Goal: Task Accomplishment & Management: Manage account settings

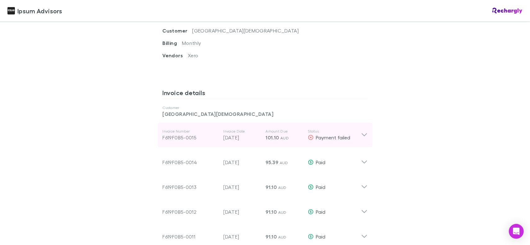
scroll to position [310, 0]
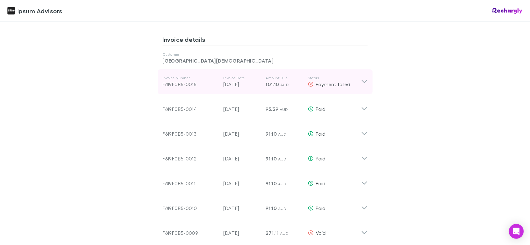
click at [276, 85] on p "101.10 AUD" at bounding box center [284, 84] width 37 height 7
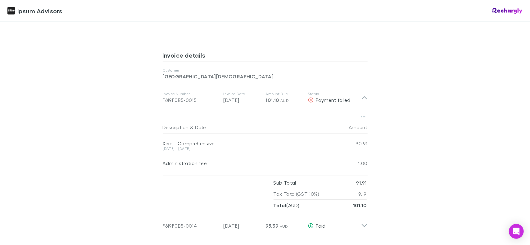
scroll to position [279, 0]
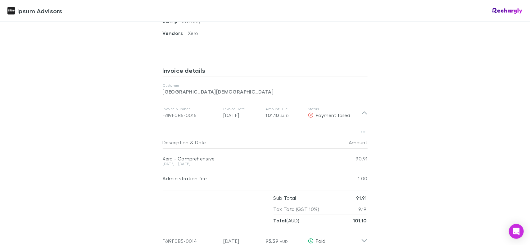
click at [188, 162] on div "[DATE] - [DATE]" at bounding box center [247, 164] width 168 height 4
click at [178, 142] on button "Description" at bounding box center [176, 143] width 26 height 12
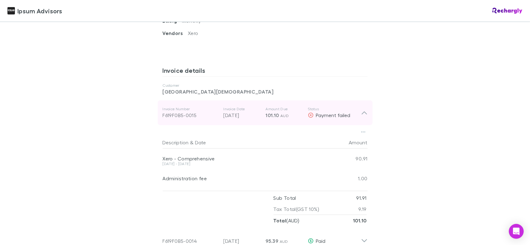
click at [183, 115] on div "F619F0B5-0015" at bounding box center [191, 115] width 56 height 7
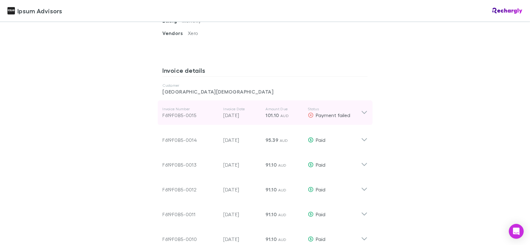
click at [183, 115] on div "F619F0B5-0015" at bounding box center [191, 115] width 56 height 7
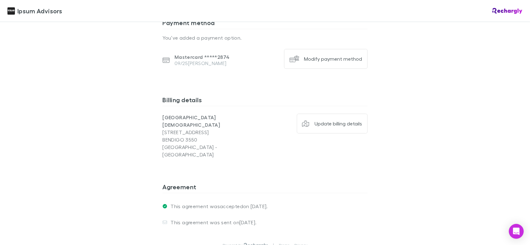
scroll to position [869, 0]
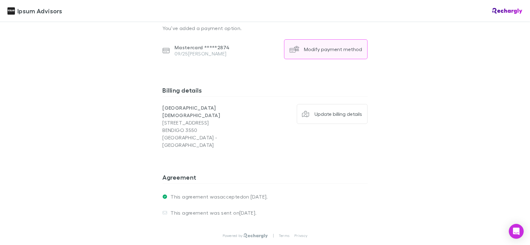
click at [311, 49] on div "Modify payment method" at bounding box center [333, 49] width 58 height 6
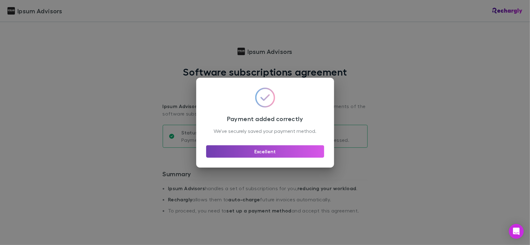
click at [261, 154] on button "Excellent" at bounding box center [265, 152] width 118 height 12
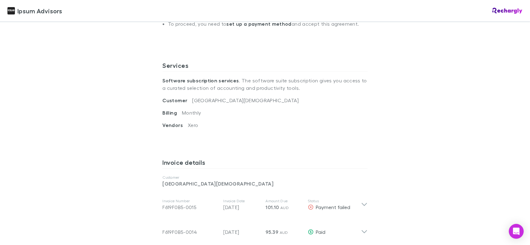
scroll to position [217, 0]
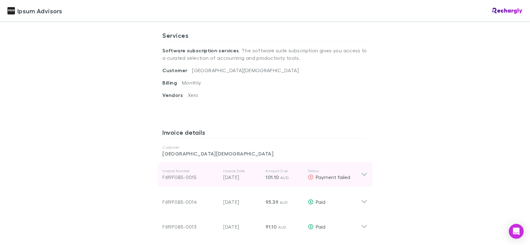
click at [361, 176] on icon at bounding box center [364, 174] width 7 height 7
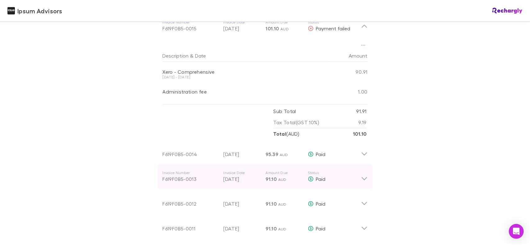
scroll to position [372, 0]
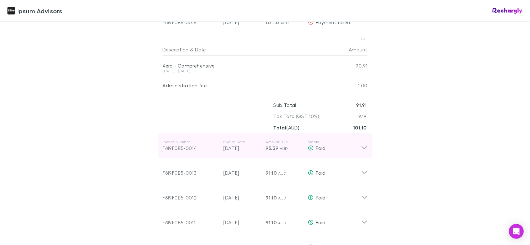
click at [362, 151] on icon at bounding box center [364, 146] width 7 height 12
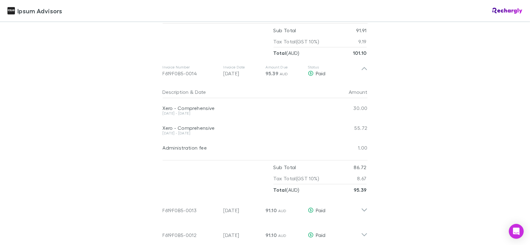
scroll to position [496, 0]
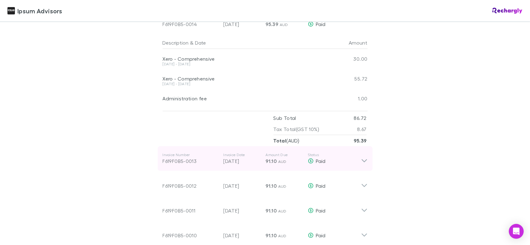
click at [362, 160] on icon at bounding box center [364, 159] width 7 height 12
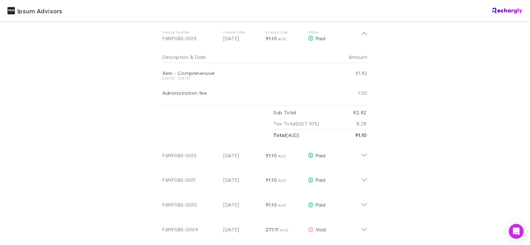
scroll to position [621, 0]
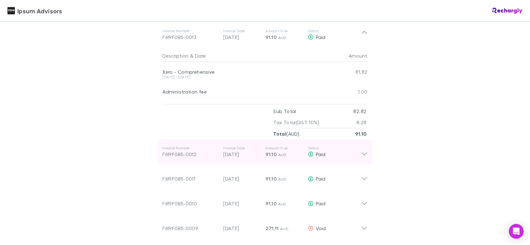
click at [361, 153] on icon at bounding box center [364, 152] width 7 height 12
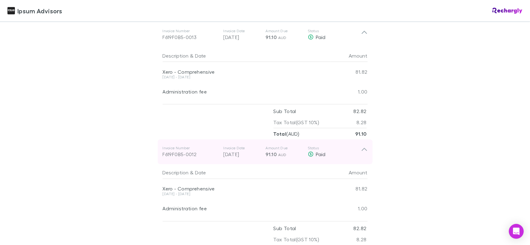
click at [361, 153] on icon at bounding box center [364, 152] width 7 height 12
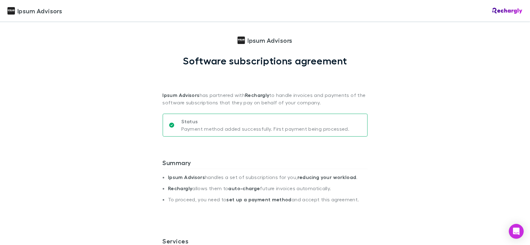
scroll to position [0, 0]
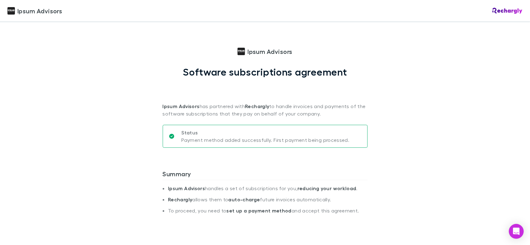
click at [251, 51] on span "Ipsum Advisors" at bounding box center [269, 51] width 45 height 9
drag, startPoint x: 511, startPoint y: 2, endPoint x: 412, endPoint y: 73, distance: 122.3
click at [412, 73] on div "Ipsum Advisors Ipsum Advisors Software subscriptions agreement Ipsum Advisors h…" at bounding box center [265, 122] width 530 height 245
click at [118, 24] on div "Ipsum Advisors Ipsum Advisors Software subscriptions agreement Ipsum Advisors h…" at bounding box center [265, 122] width 530 height 245
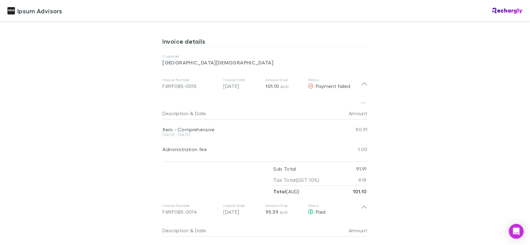
scroll to position [310, 0]
